Goal: Transaction & Acquisition: Purchase product/service

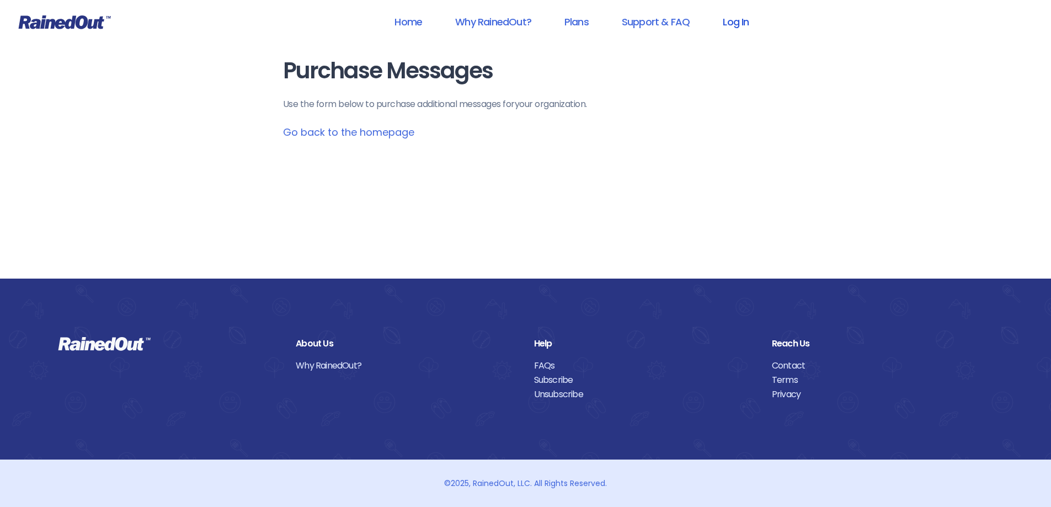
click at [728, 25] on link "Log In" at bounding box center [735, 21] width 55 height 25
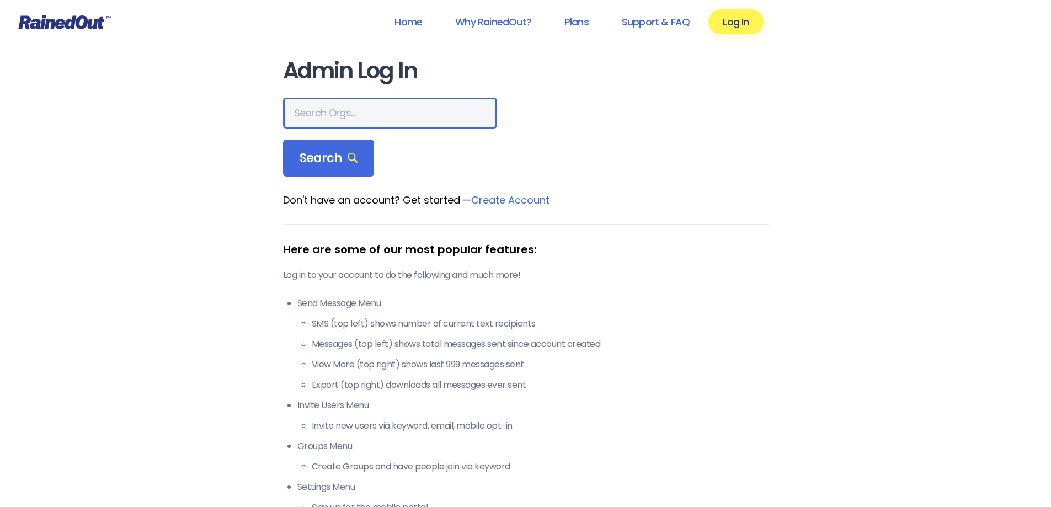
click at [356, 115] on input "text" at bounding box center [390, 113] width 214 height 31
type input "bryn mawr country club"
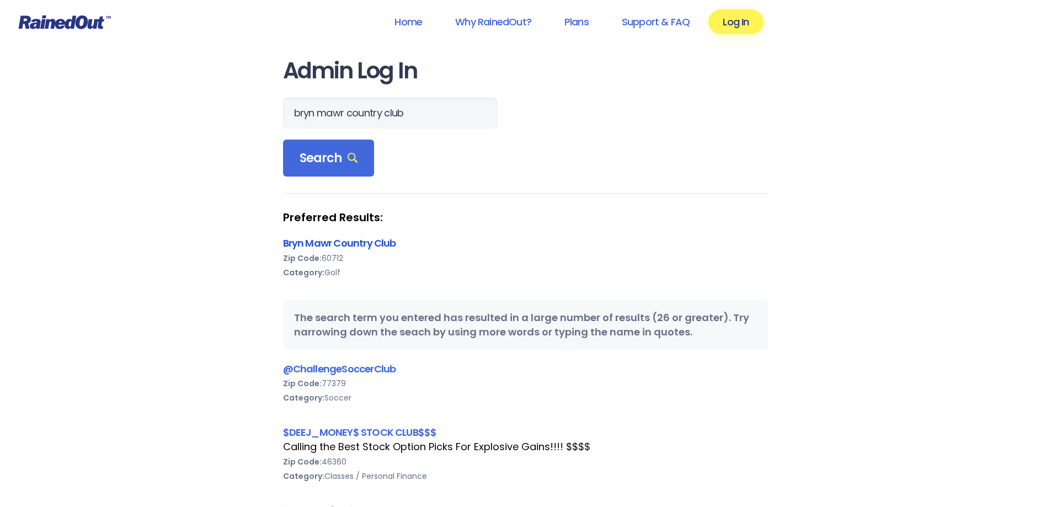
click at [355, 242] on link "Bryn Mawr Country Club" at bounding box center [339, 243] width 113 height 14
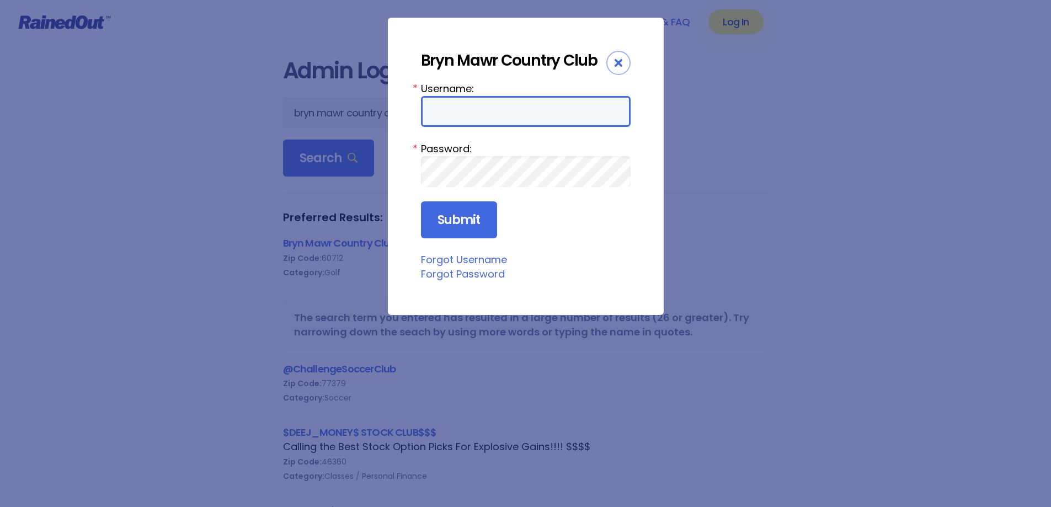
type input "bbossert"
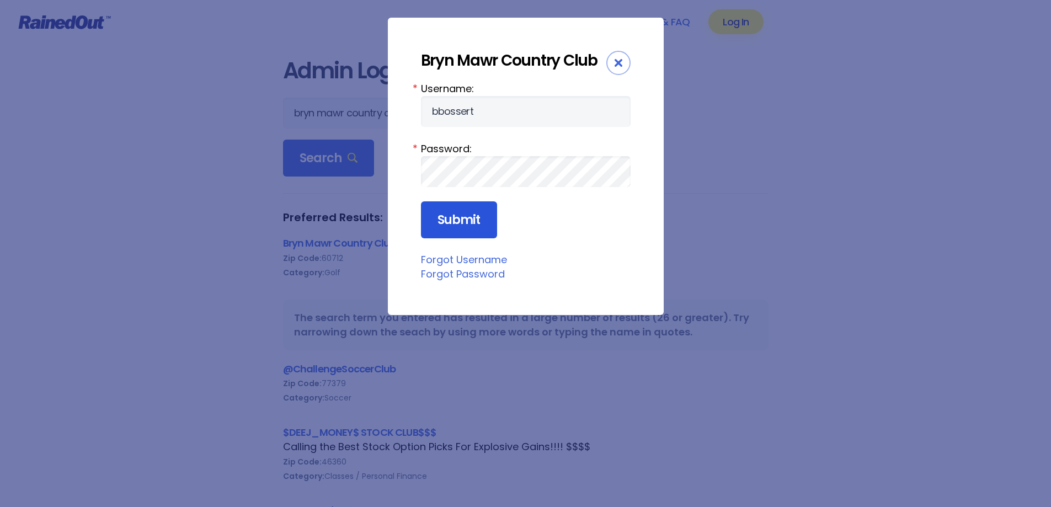
click at [476, 213] on input "Submit" at bounding box center [459, 220] width 76 height 38
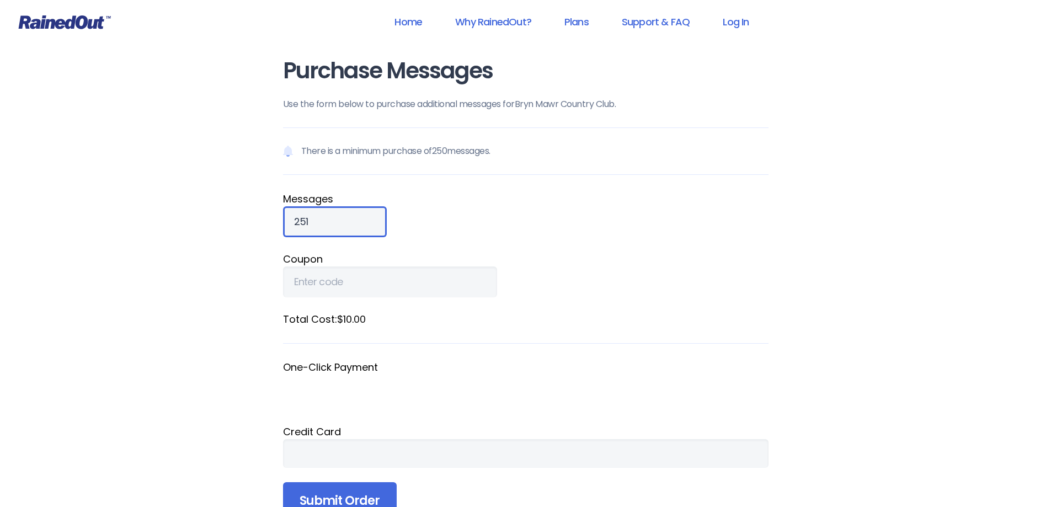
click at [353, 217] on input "251" at bounding box center [335, 221] width 104 height 31
click at [355, 226] on input "250" at bounding box center [335, 221] width 104 height 31
click at [308, 220] on input "250" at bounding box center [335, 221] width 104 height 31
type input "1000"
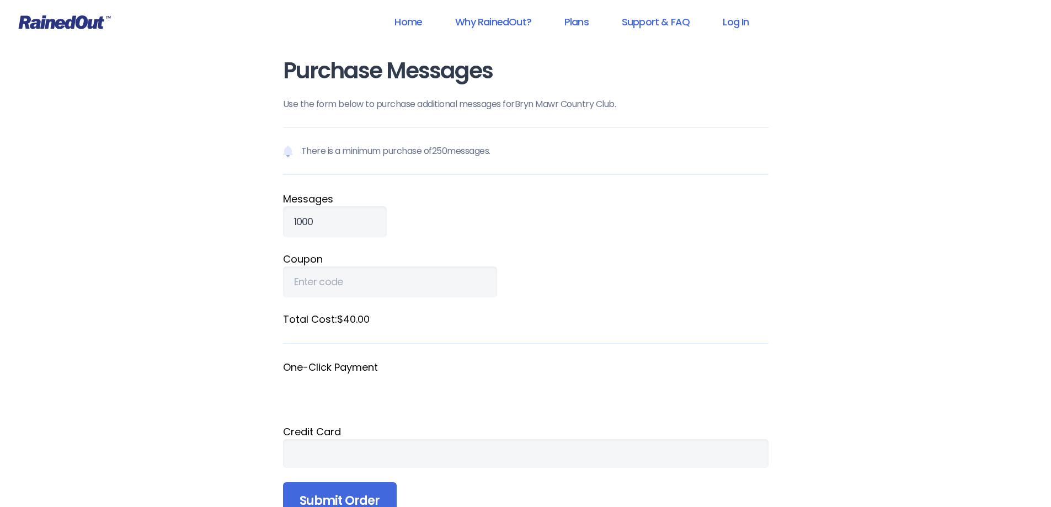
click at [420, 253] on label "Coupon" at bounding box center [526, 259] width 486 height 15
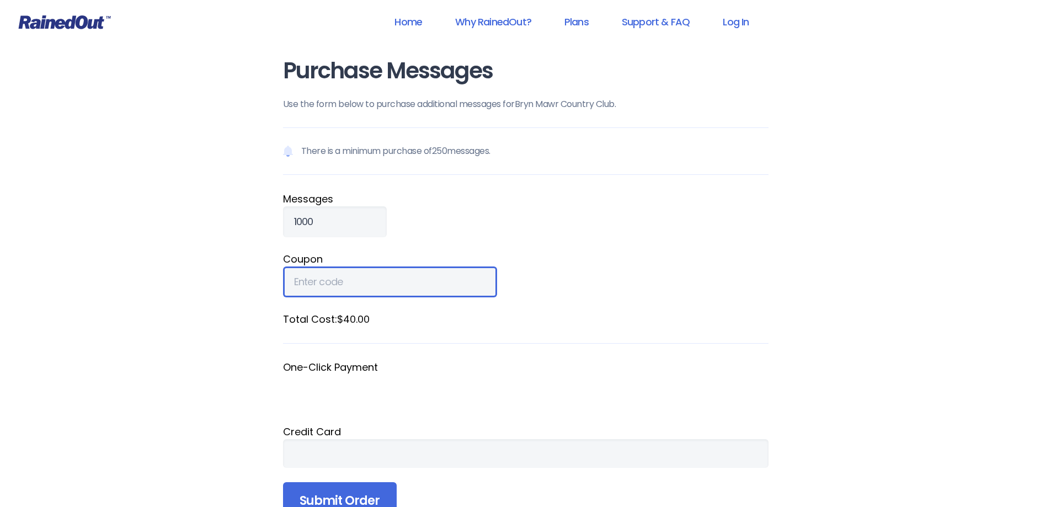
click at [420, 267] on input "Coupon" at bounding box center [390, 282] width 214 height 31
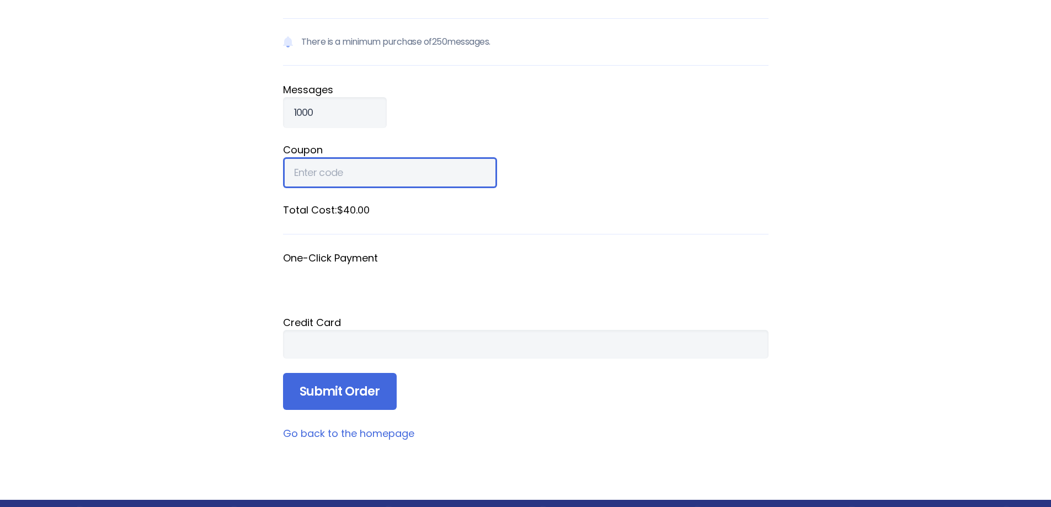
scroll to position [110, 0]
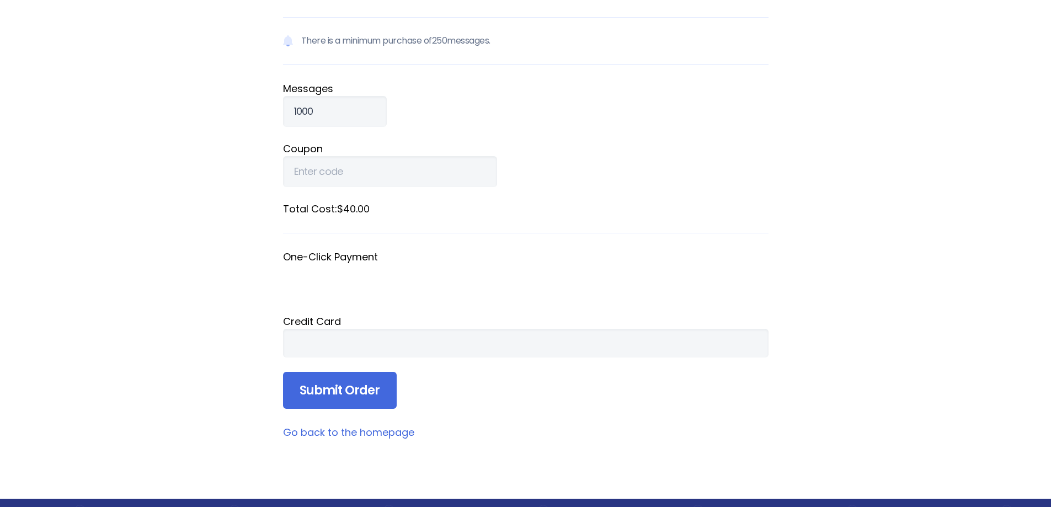
click at [544, 326] on div "Credit Card" at bounding box center [526, 321] width 486 height 15
click at [588, 397] on form "There is a minimum purchase of 250 messages. Message s 1000 Coupon Total Cost: …" at bounding box center [526, 213] width 486 height 392
click at [663, 417] on main "Purchase Messages Use the form below to purchase additional messages for Bryn M…" at bounding box center [526, 194] width 486 height 492
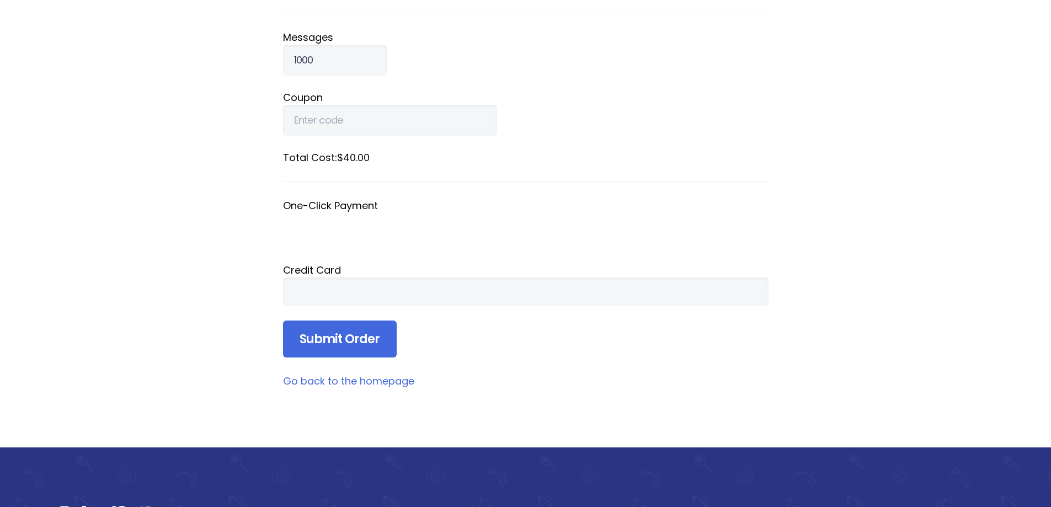
scroll to position [166, 0]
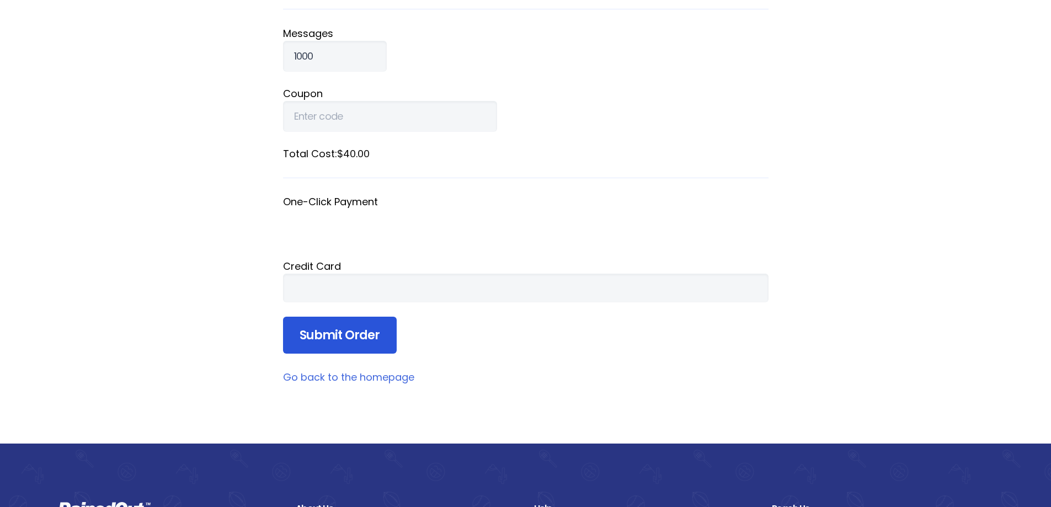
click at [318, 341] on input "Submit Order" at bounding box center [340, 336] width 114 height 38
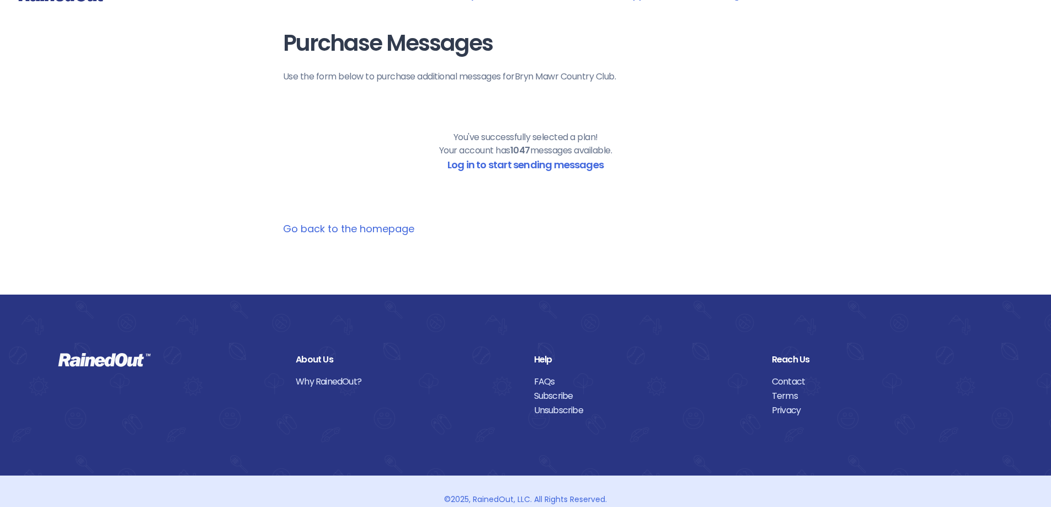
scroll to position [0, 0]
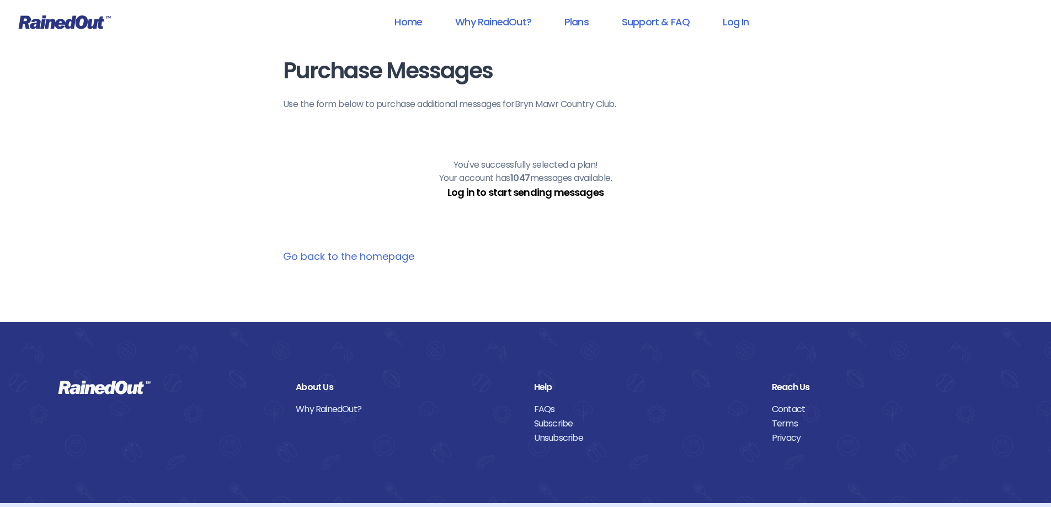
click at [512, 194] on link "Log in to start sending messages" at bounding box center [525, 192] width 156 height 14
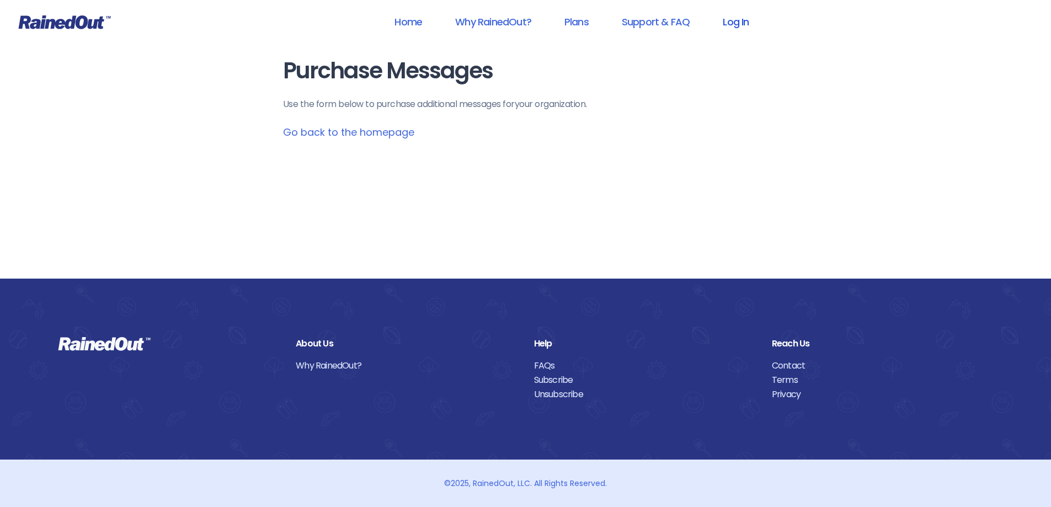
click at [734, 23] on link "Log In" at bounding box center [735, 21] width 55 height 25
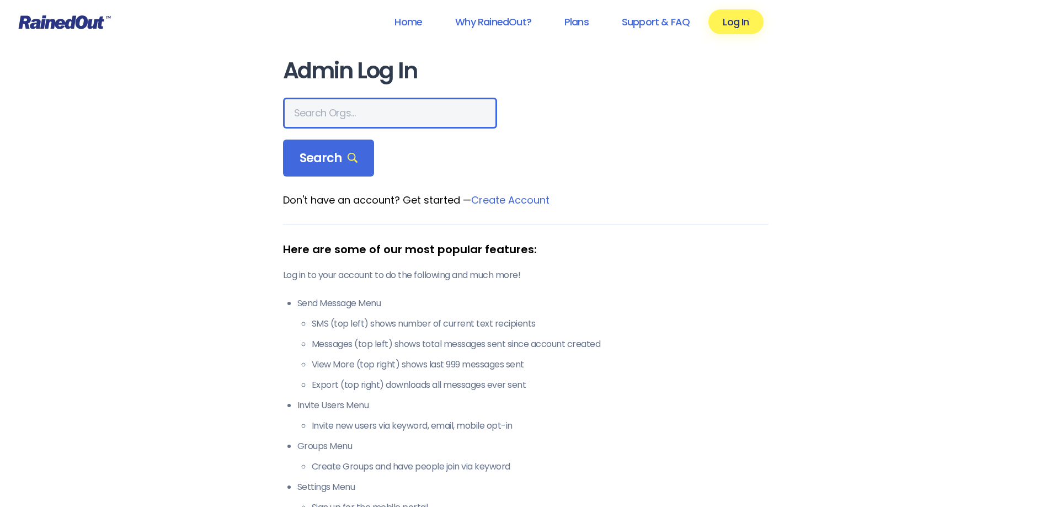
click at [418, 106] on input "text" at bounding box center [390, 113] width 214 height 31
type input "bryn mawr country club"
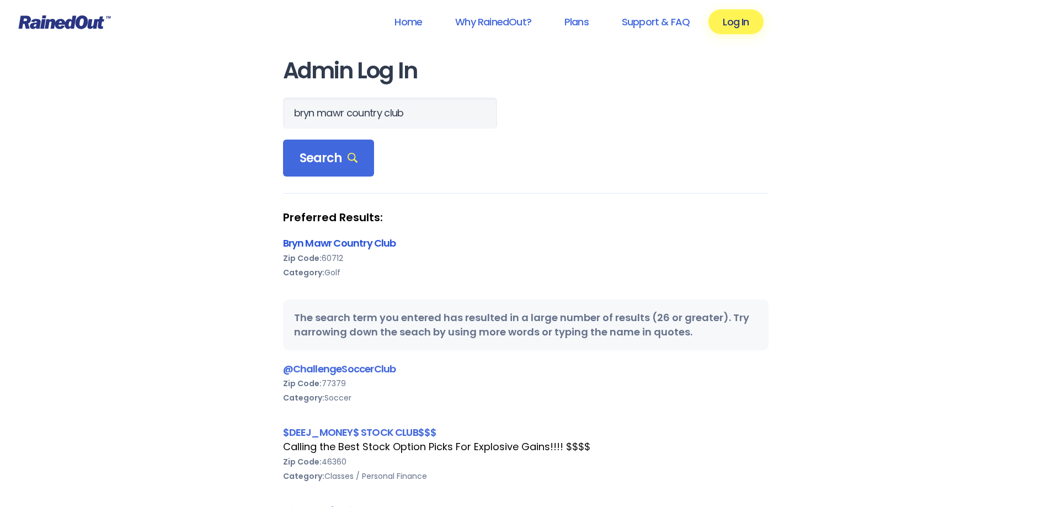
click at [355, 243] on link "Bryn Mawr Country Club" at bounding box center [339, 243] width 113 height 14
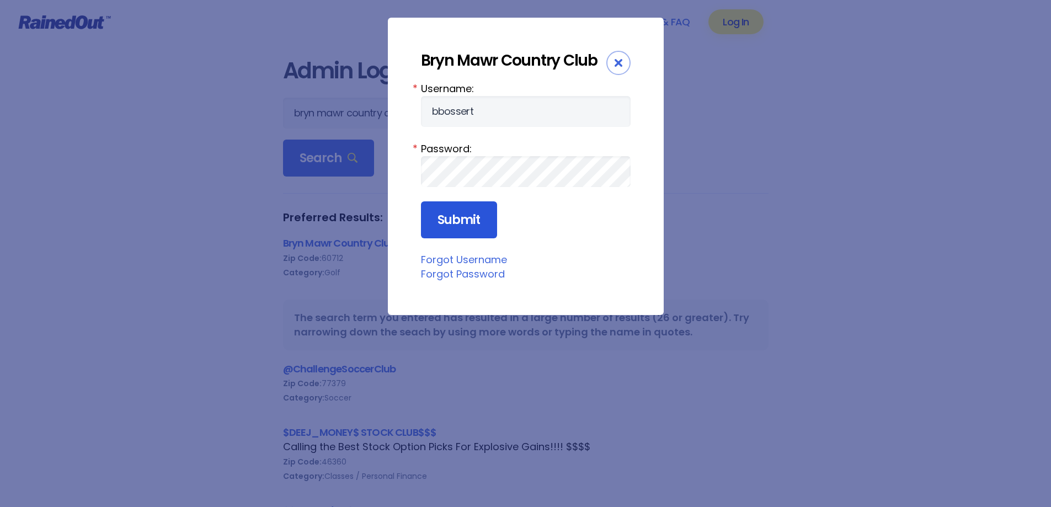
click at [488, 204] on input "Submit" at bounding box center [459, 220] width 76 height 38
